Goal: Task Accomplishment & Management: Manage account settings

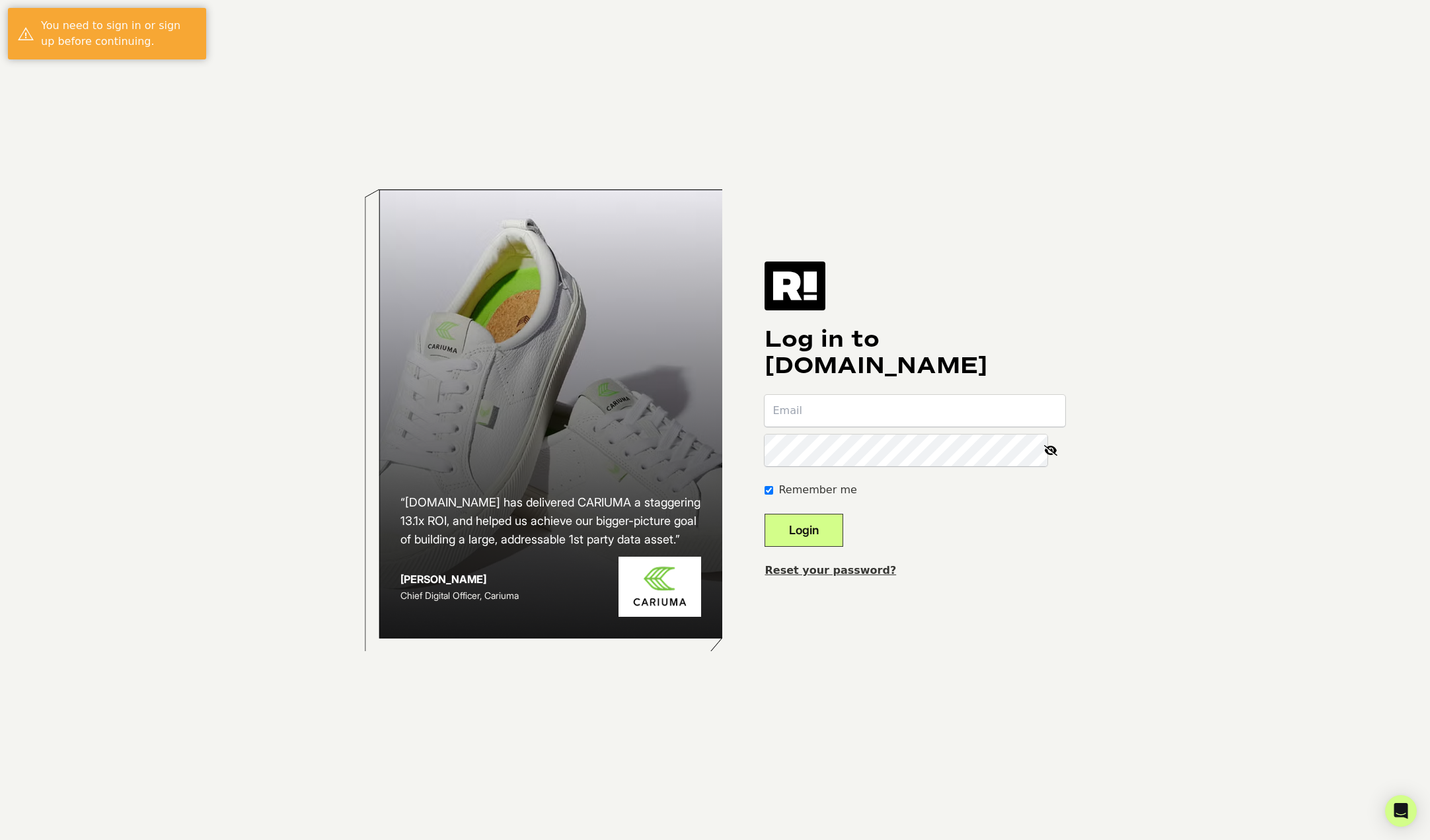
click at [880, 409] on input "email" at bounding box center [914, 410] width 301 height 32
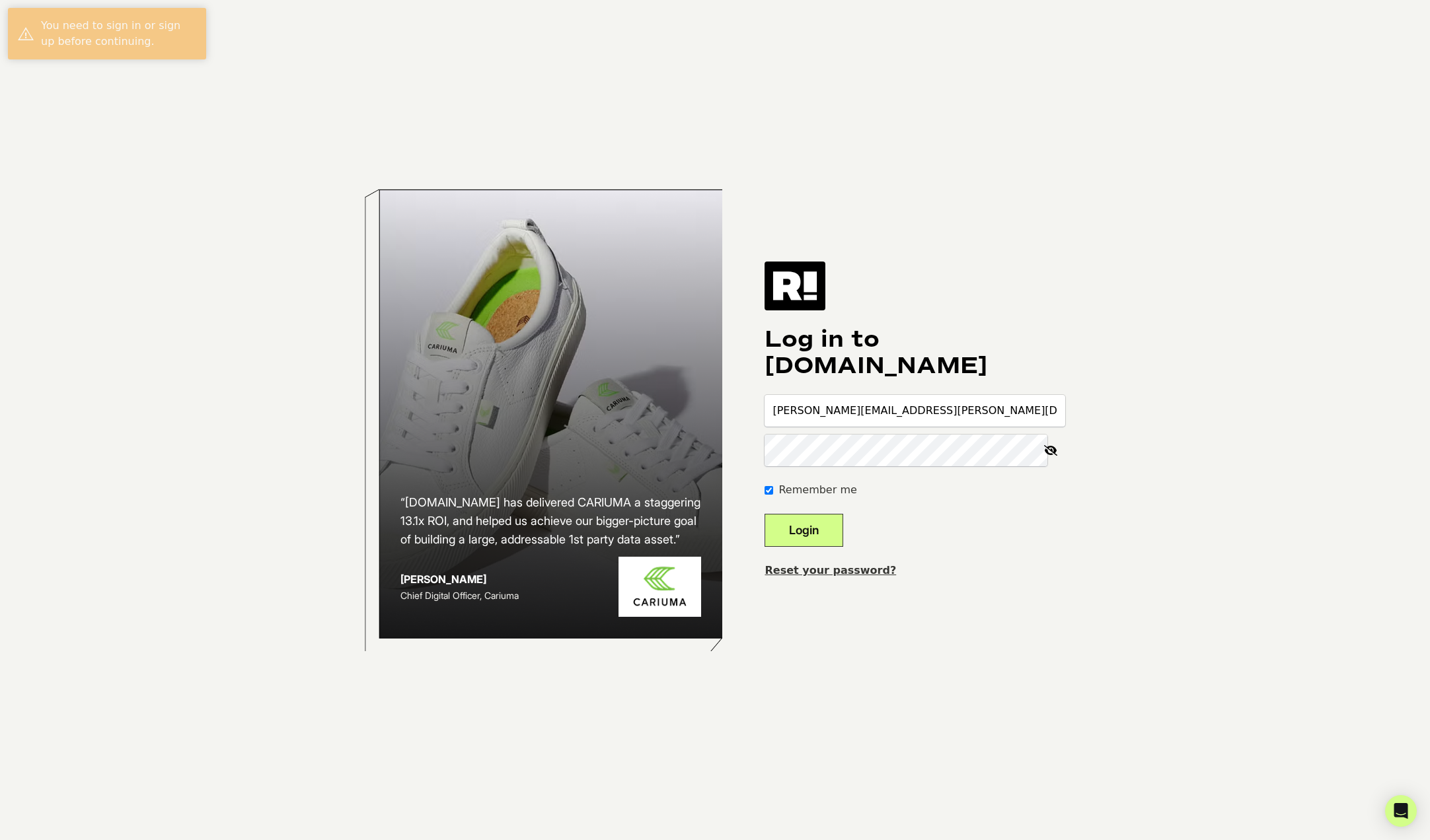
type input "[PERSON_NAME][EMAIL_ADDRESS][PERSON_NAME][DOMAIN_NAME]"
click at [764, 514] on button "Login" at bounding box center [803, 530] width 79 height 33
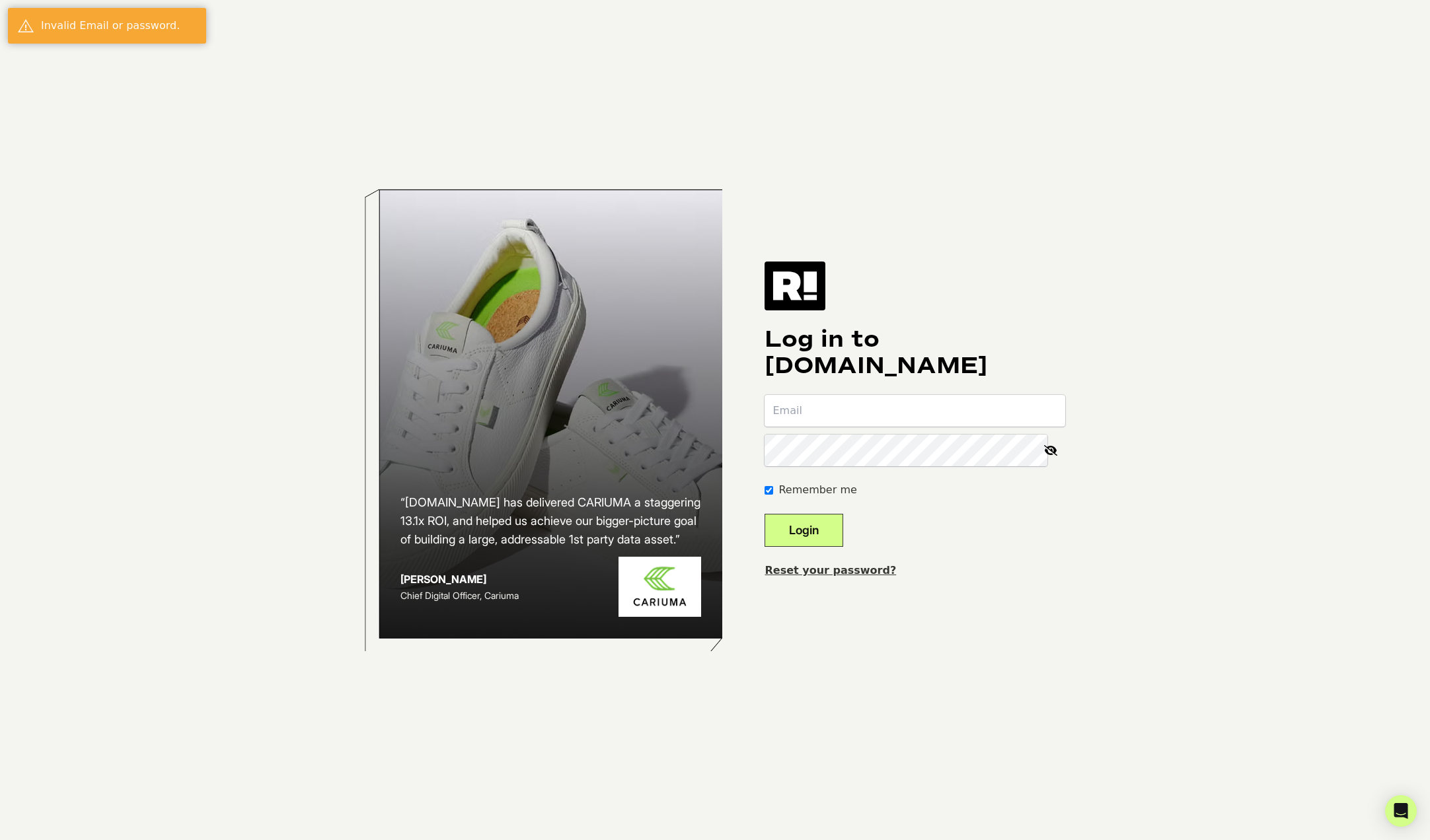
click at [764, 514] on button "Login" at bounding box center [803, 530] width 79 height 33
type input "paul.sanford@wakkeagency.com"
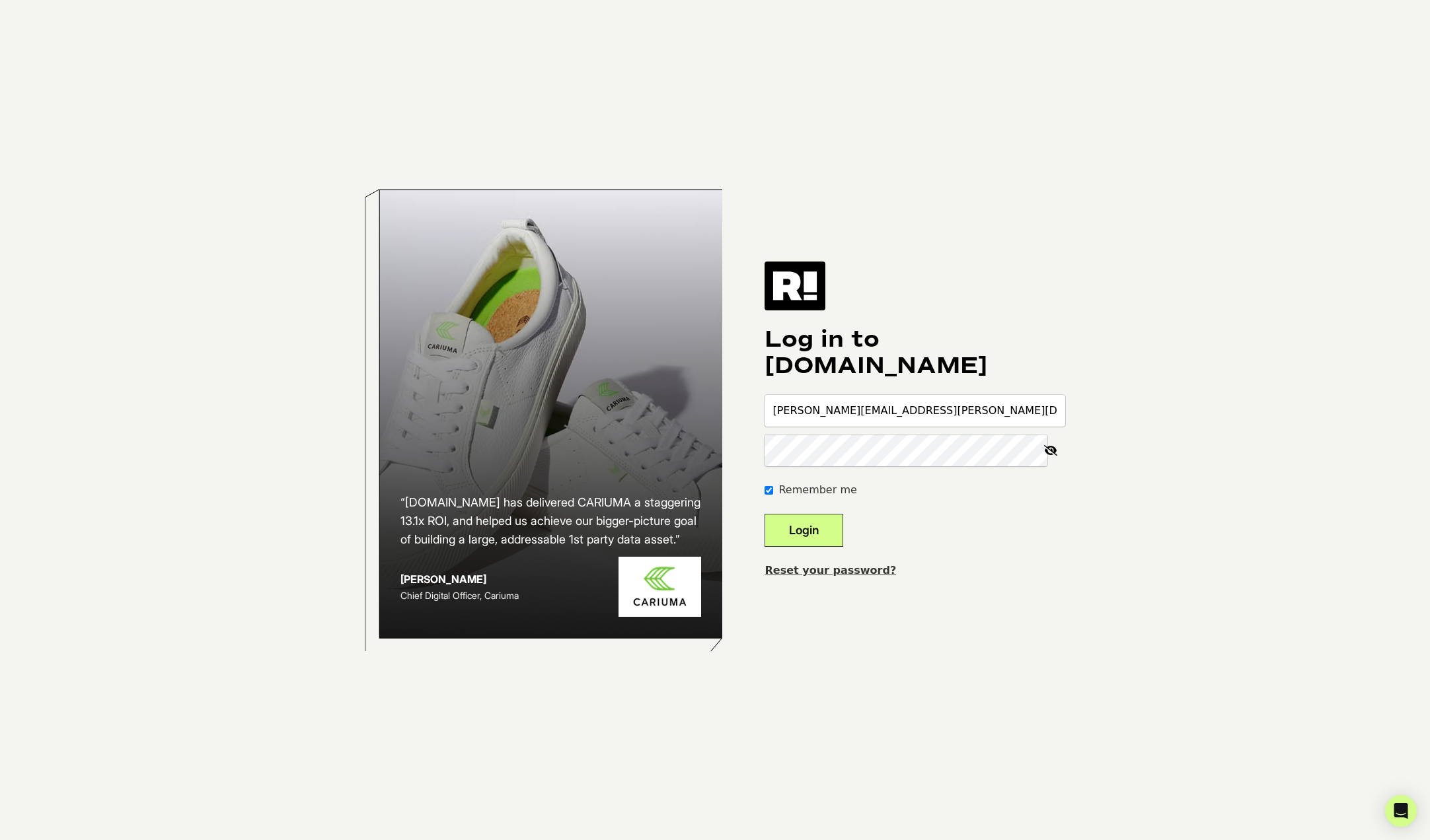
click at [764, 514] on button "Login" at bounding box center [803, 530] width 79 height 33
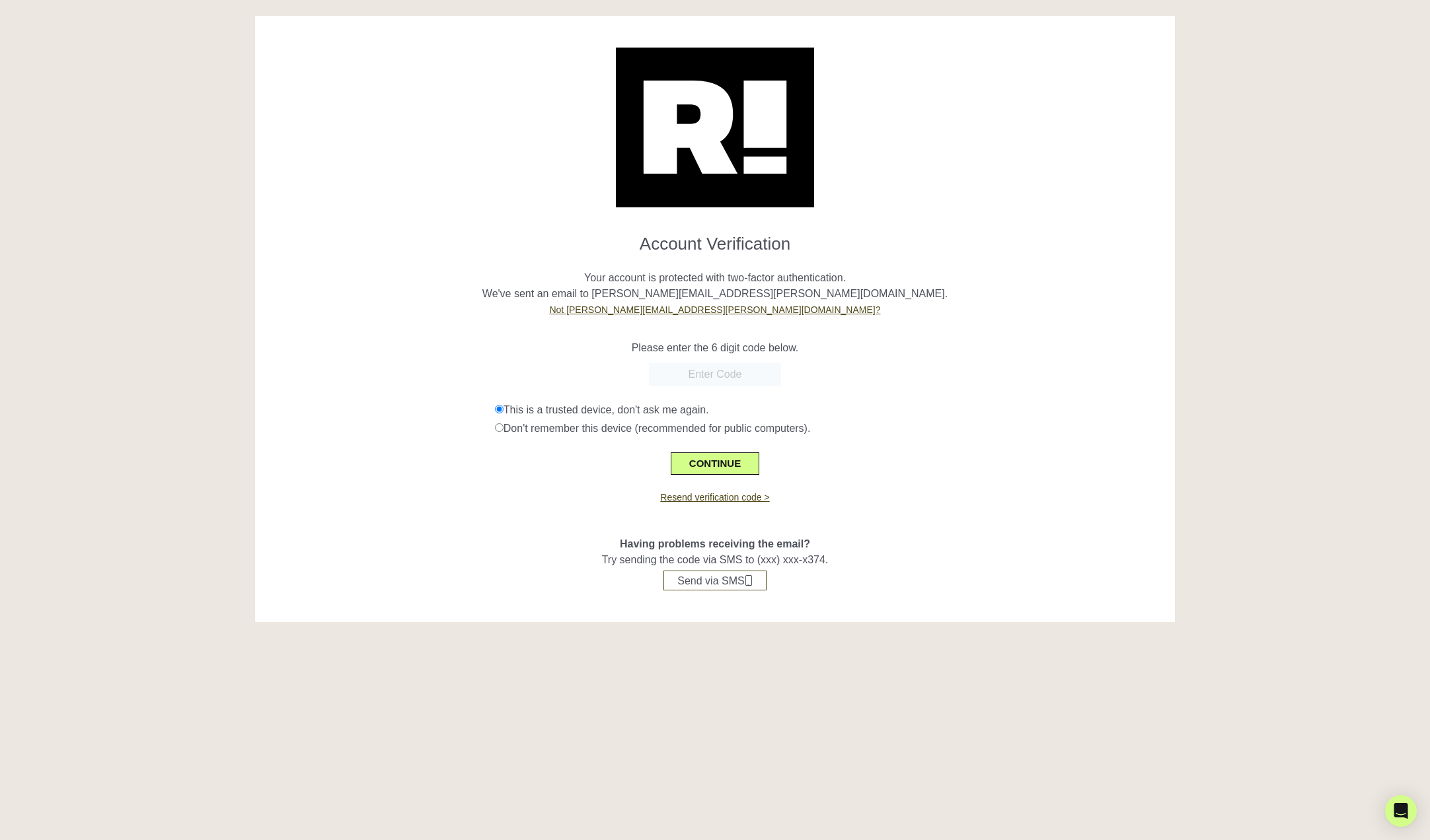
click at [721, 369] on input "text" at bounding box center [715, 374] width 132 height 24
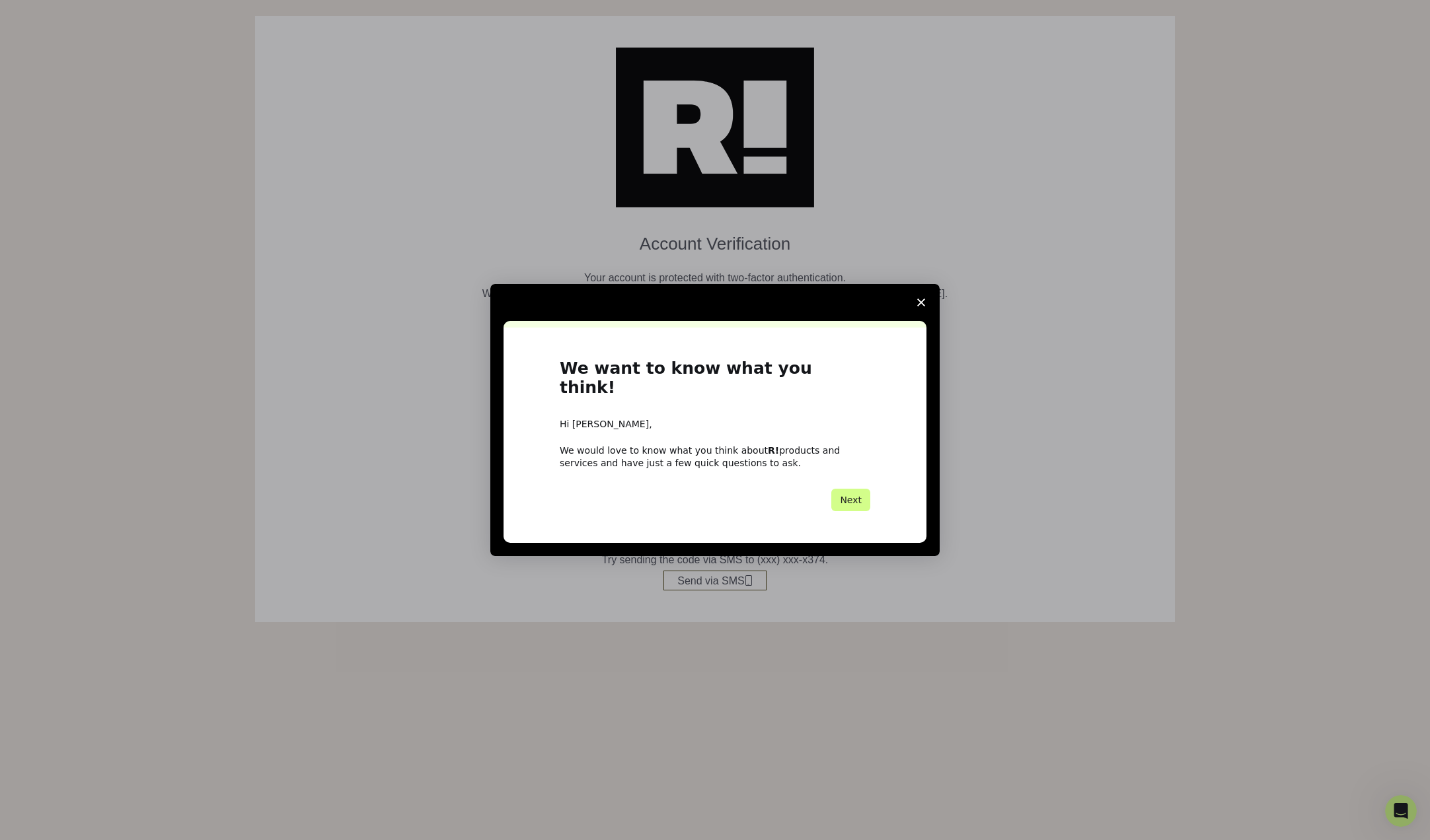
click at [918, 306] on polygon "Close survey" at bounding box center [921, 303] width 8 height 8
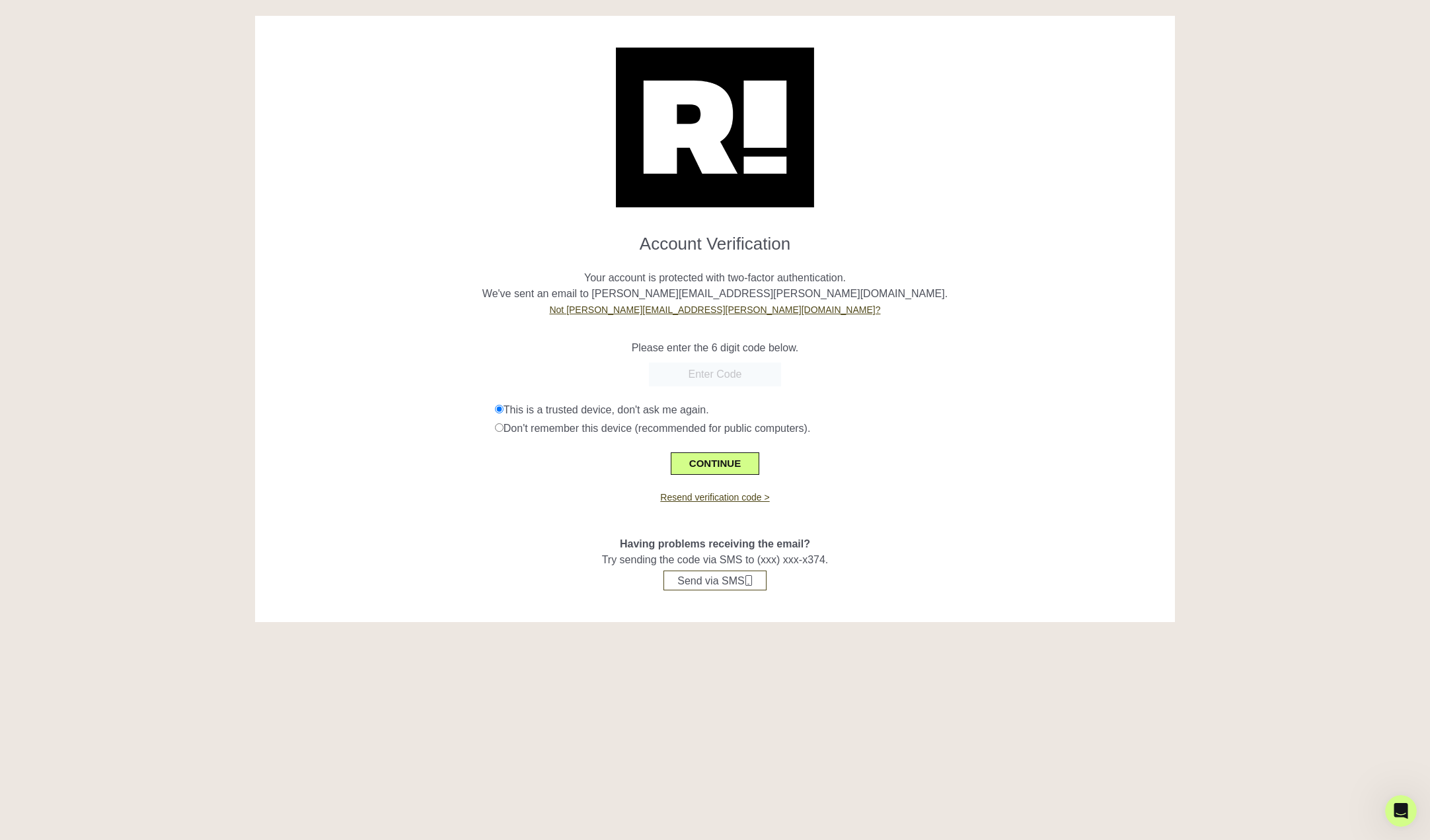
click at [723, 374] on input "text" at bounding box center [715, 374] width 132 height 24
paste input "683193"
type input "683193"
click at [727, 461] on button "CONTINUE" at bounding box center [715, 463] width 89 height 23
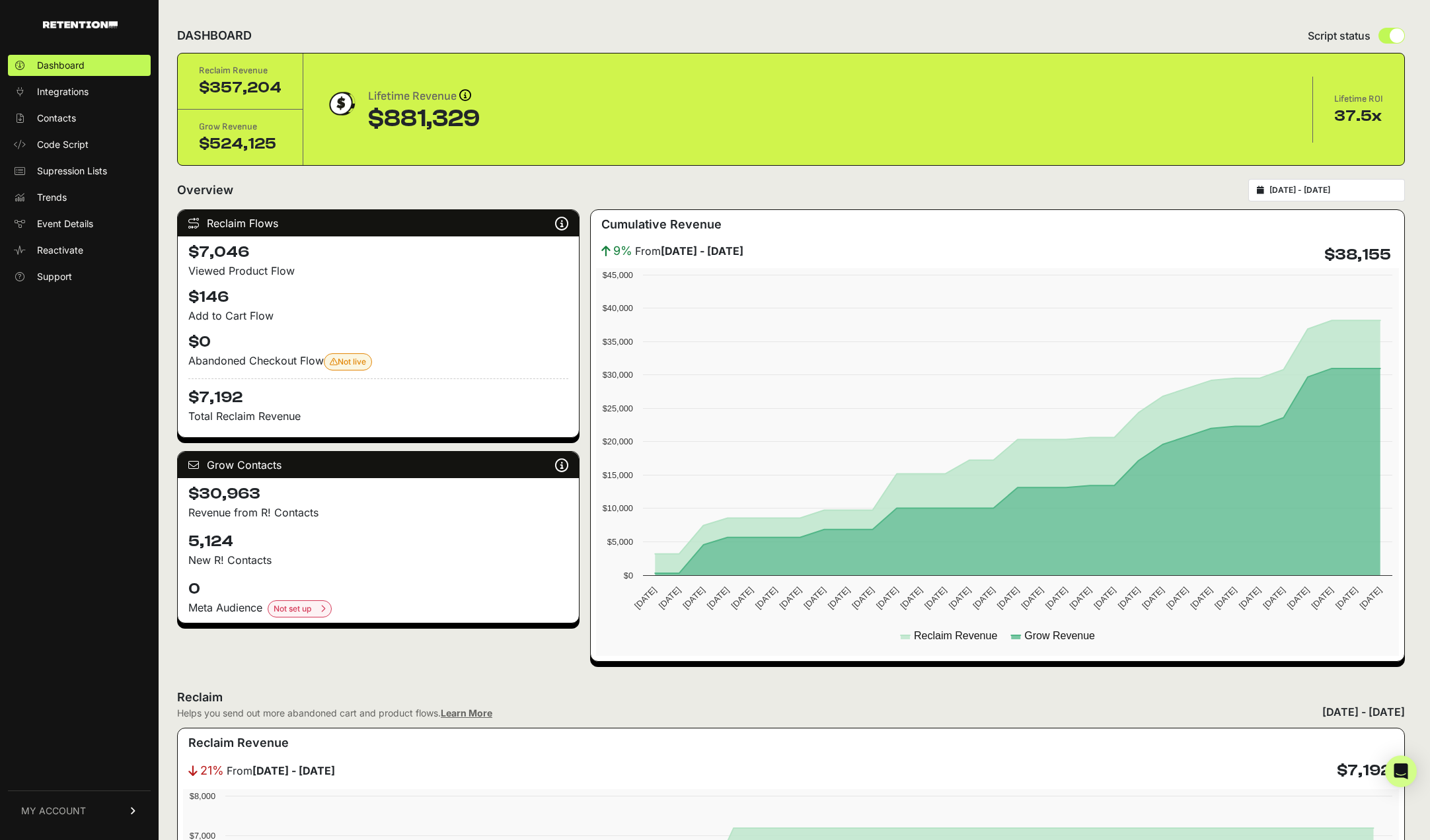
click at [72, 806] on span "MY ACCOUNT" at bounding box center [53, 811] width 64 height 14
click at [84, 684] on span "Account Details" at bounding box center [71, 688] width 68 height 14
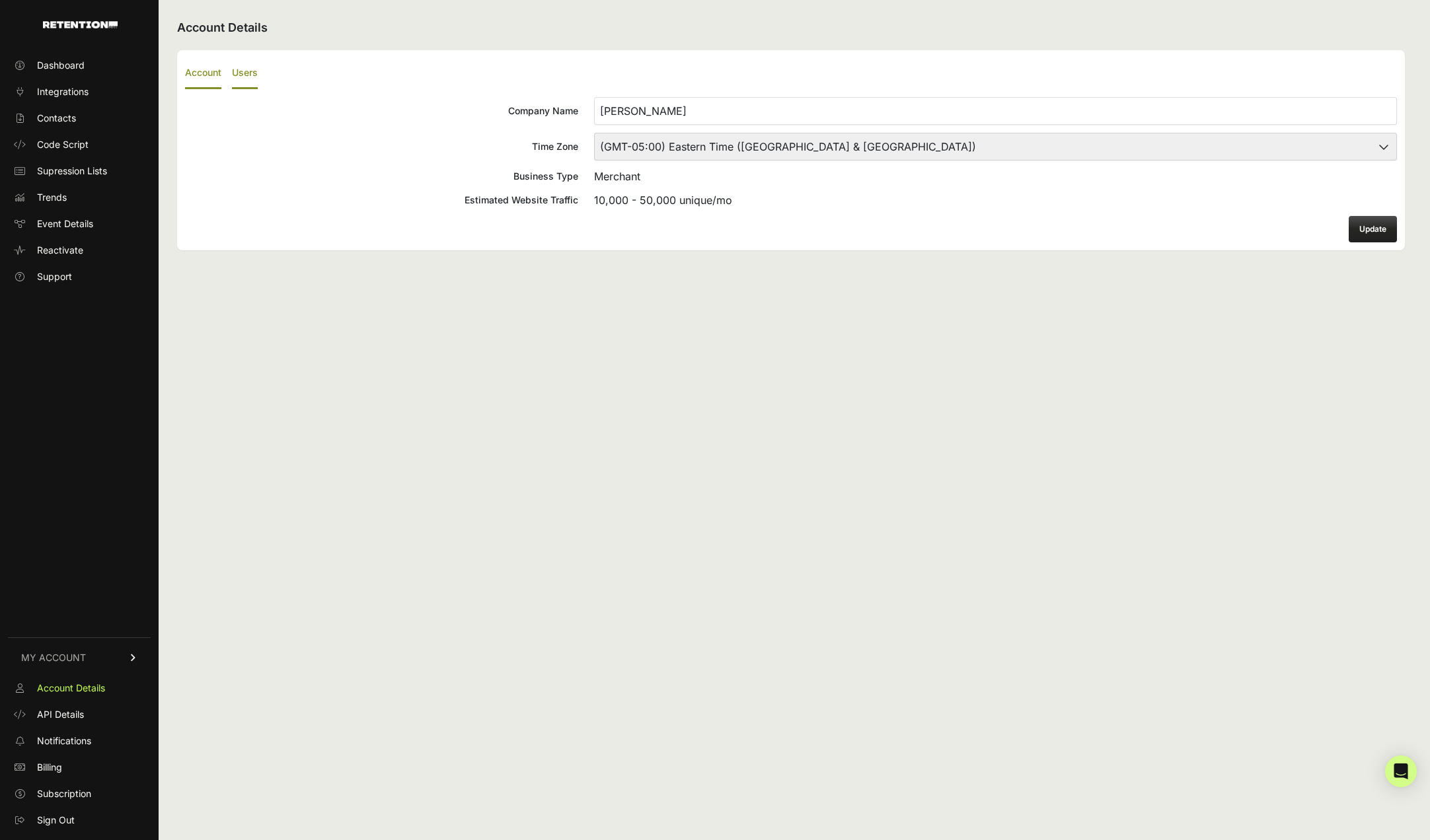
click at [249, 76] on label "Users" at bounding box center [245, 73] width 25 height 31
click at [0, 0] on input "Users" at bounding box center [0, 0] width 0 height 0
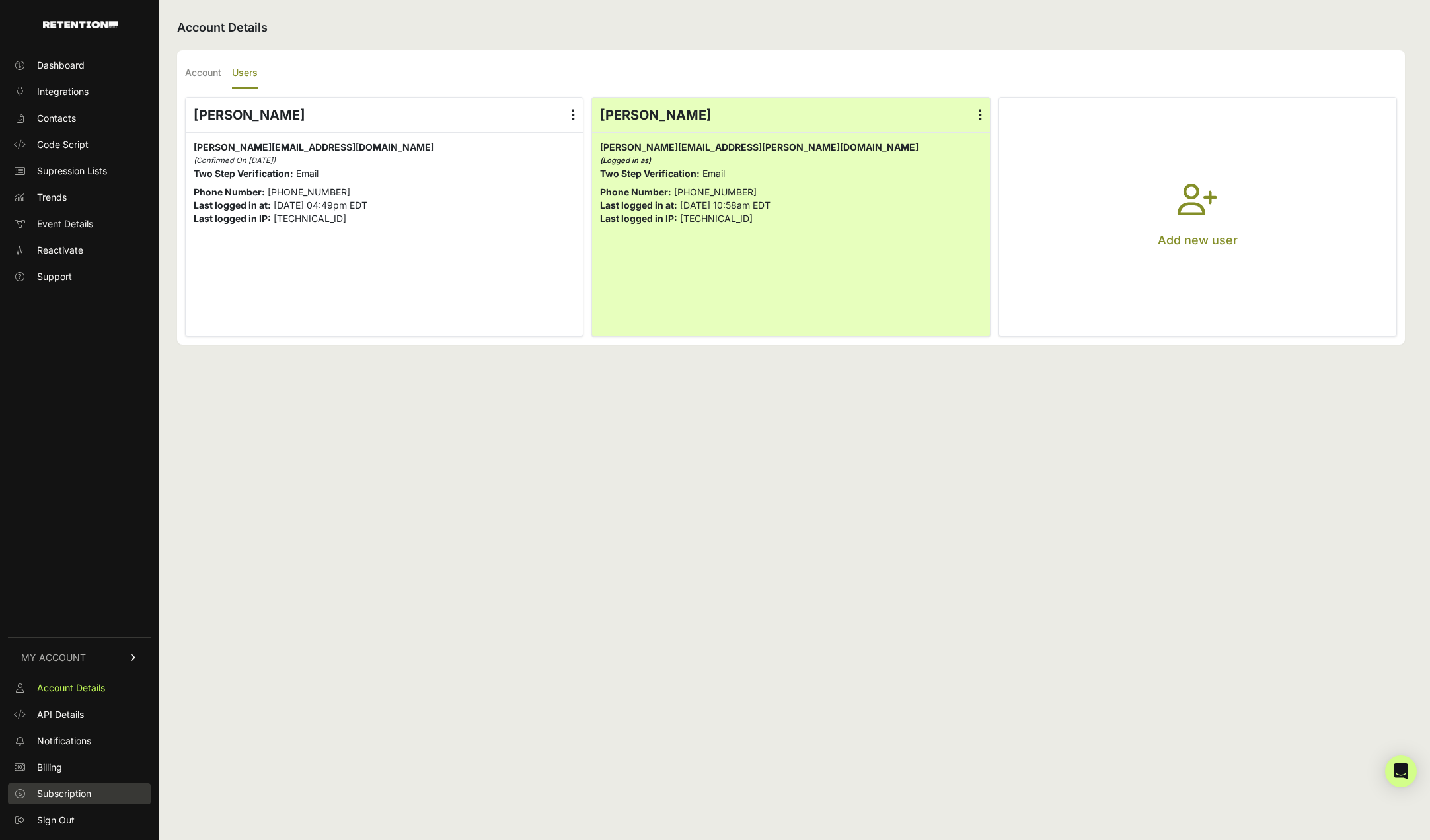
click at [80, 796] on span "Subscription" at bounding box center [64, 794] width 54 height 14
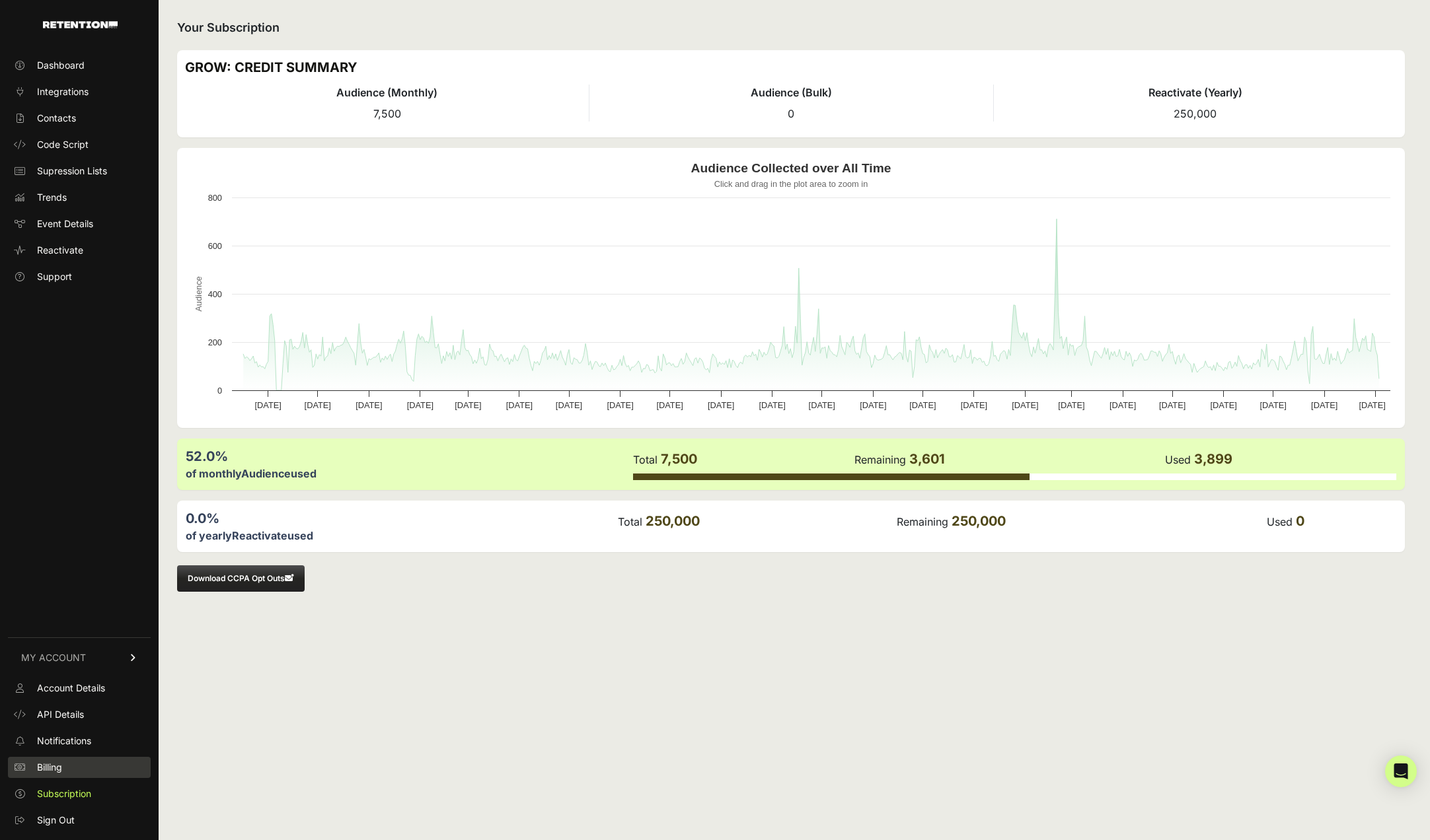
click at [50, 771] on span "Billing" at bounding box center [50, 768] width 25 height 14
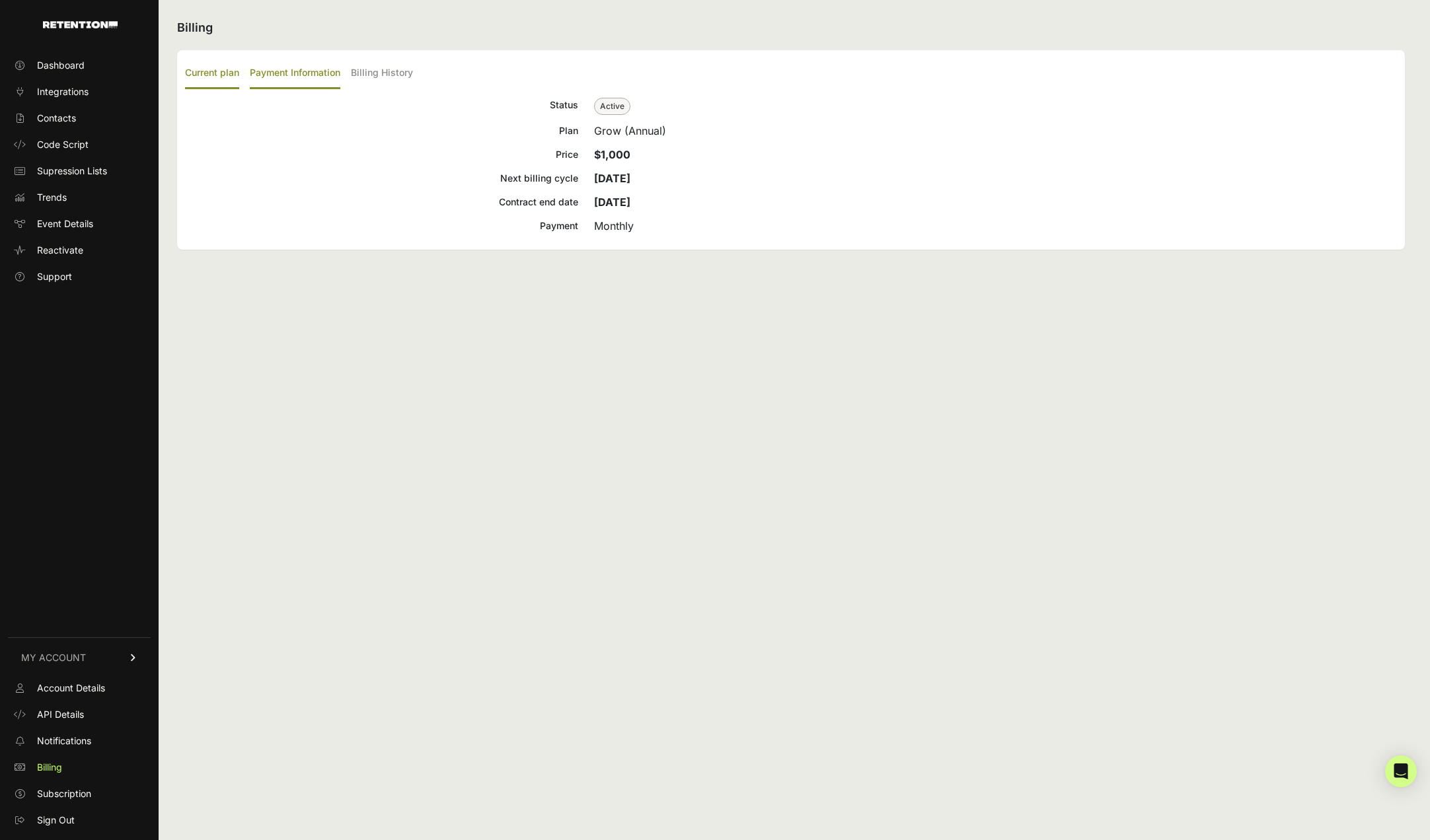
click at [299, 72] on label "Payment Information" at bounding box center [295, 73] width 91 height 31
click at [0, 0] on input "Payment Information" at bounding box center [0, 0] width 0 height 0
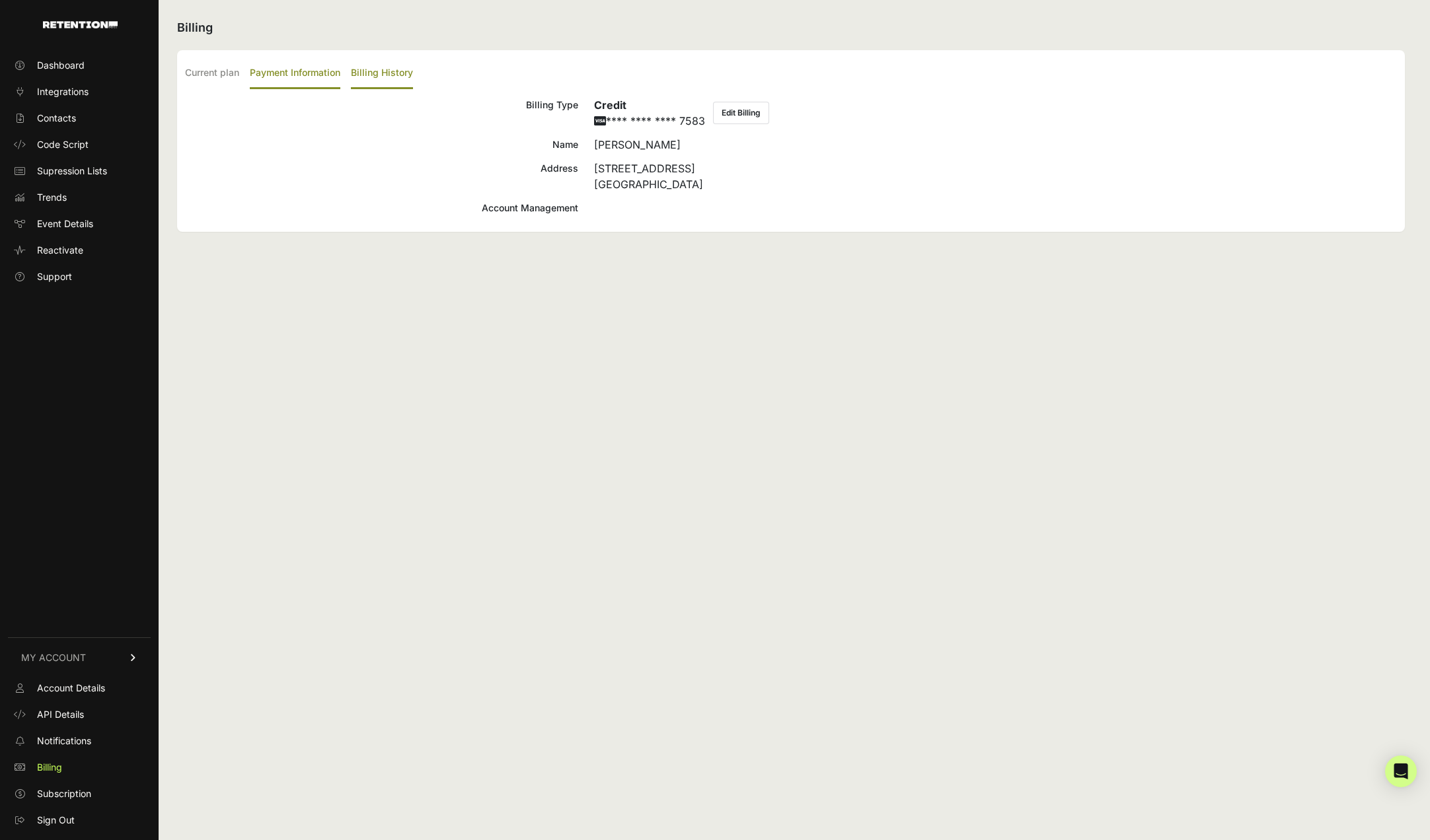
click at [366, 68] on label "Billing History" at bounding box center [382, 73] width 63 height 31
click at [0, 0] on input "Billing History" at bounding box center [0, 0] width 0 height 0
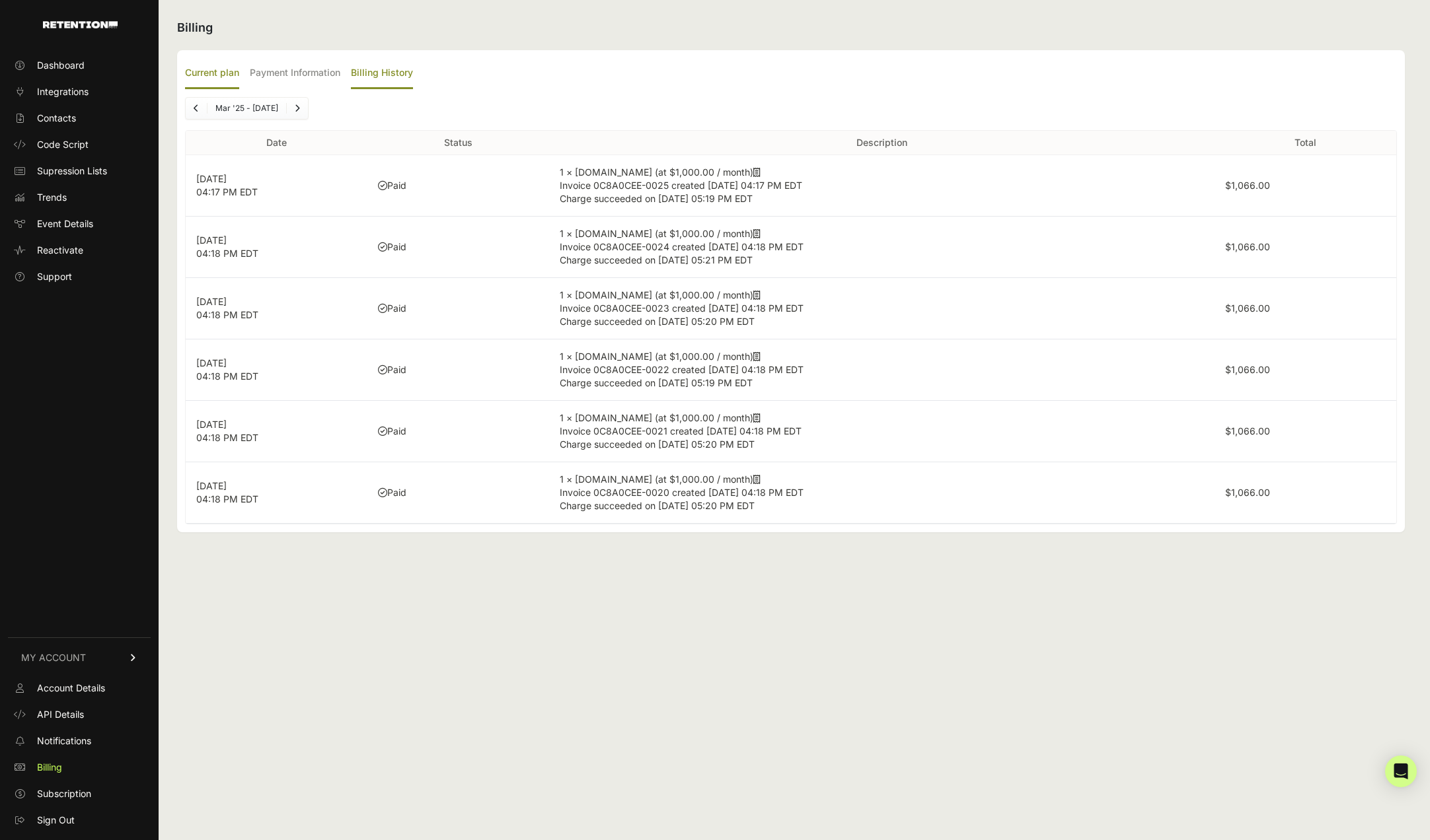
click at [213, 73] on label "Current plan" at bounding box center [212, 73] width 54 height 31
click at [0, 0] on input "Current plan" at bounding box center [0, 0] width 0 height 0
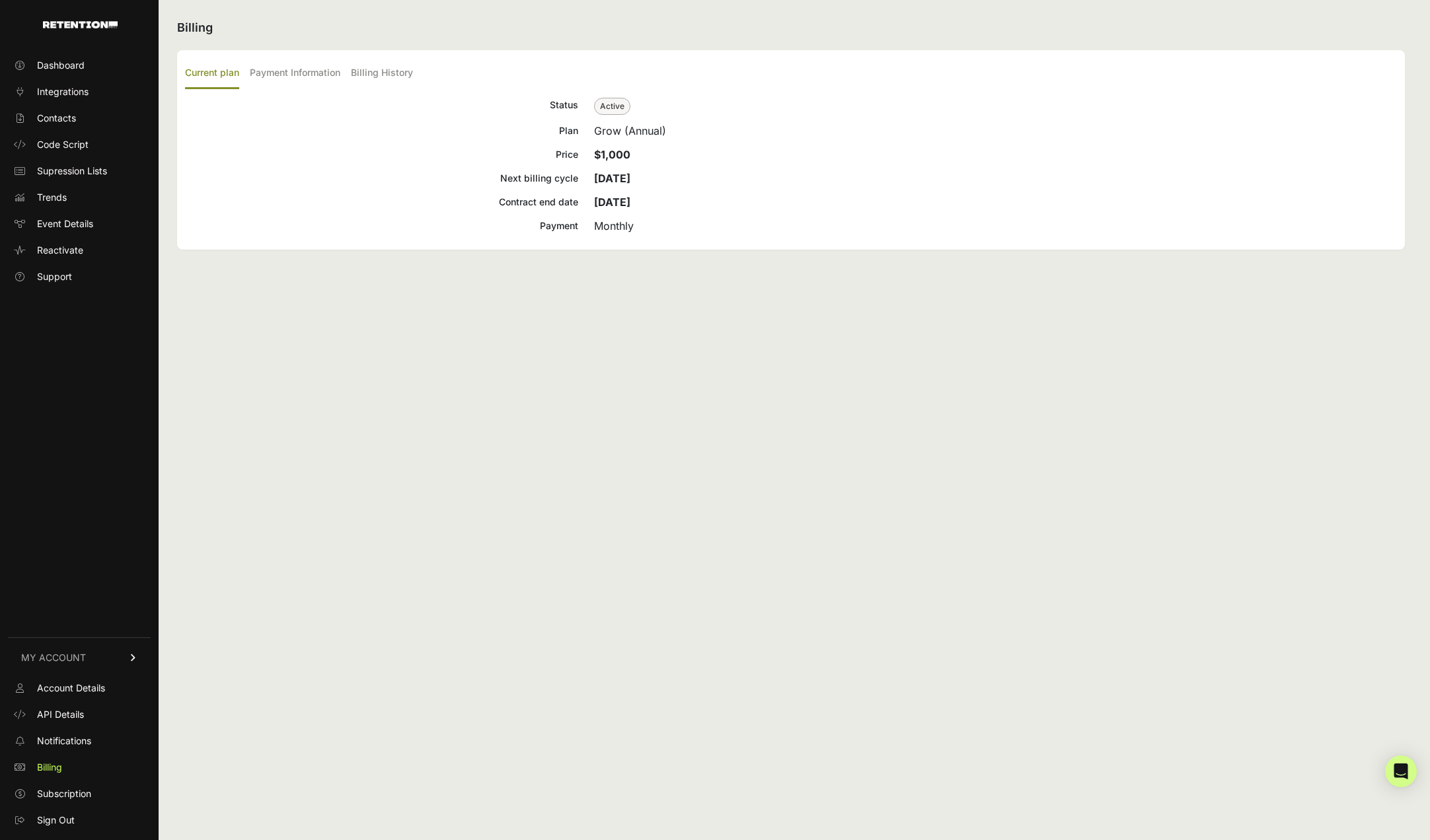
click at [623, 127] on div "Grow (Annual)" at bounding box center [995, 130] width 803 height 15
click at [57, 65] on span "Dashboard" at bounding box center [61, 65] width 47 height 14
